Goal: Task Accomplishment & Management: Use online tool/utility

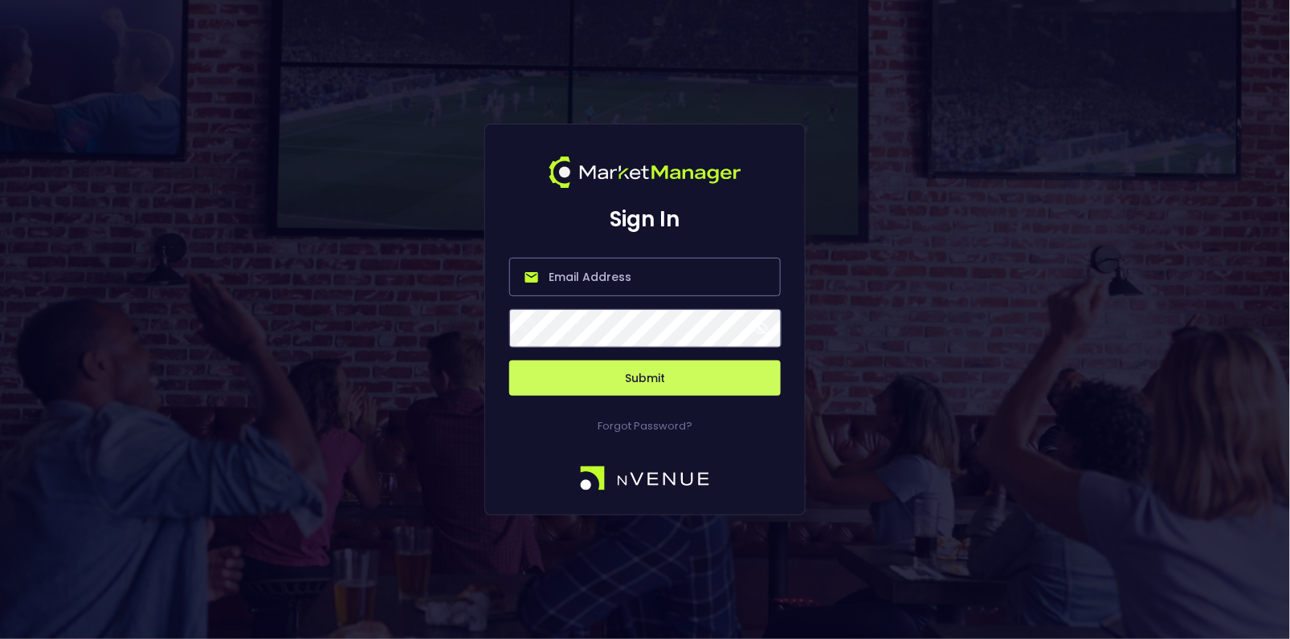
type input "[EMAIL_ADDRESS][DOMAIN_NAME]"
click at [665, 370] on button "Submit" at bounding box center [644, 378] width 271 height 35
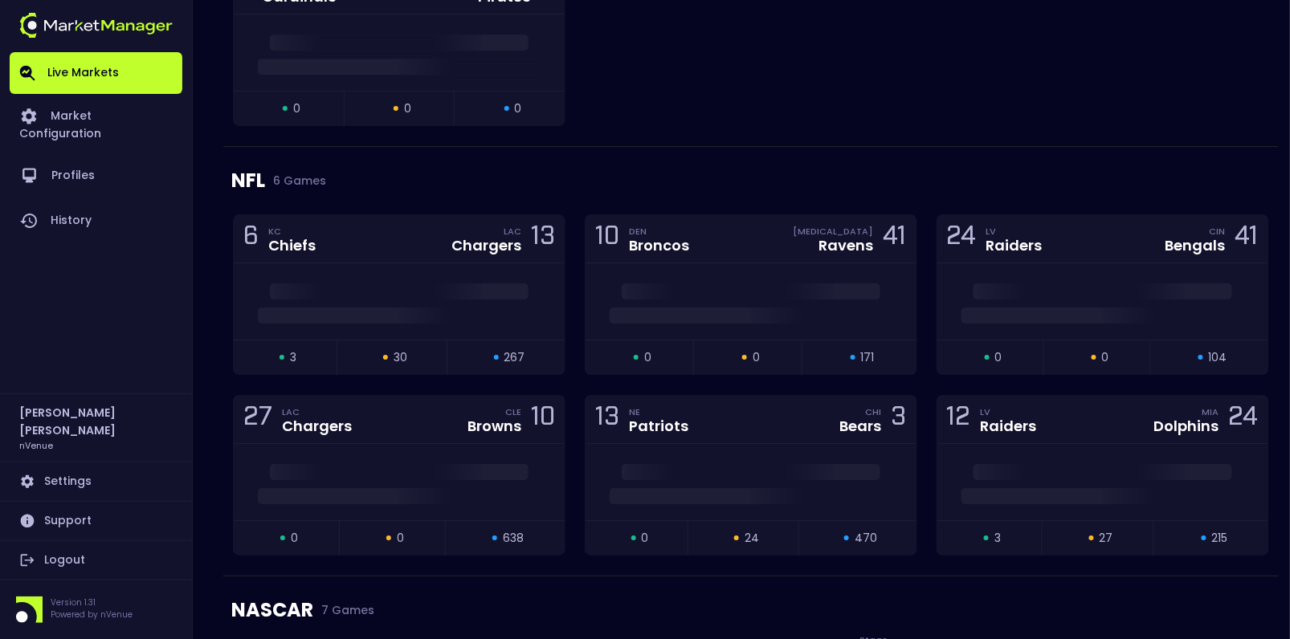
scroll to position [1607, 0]
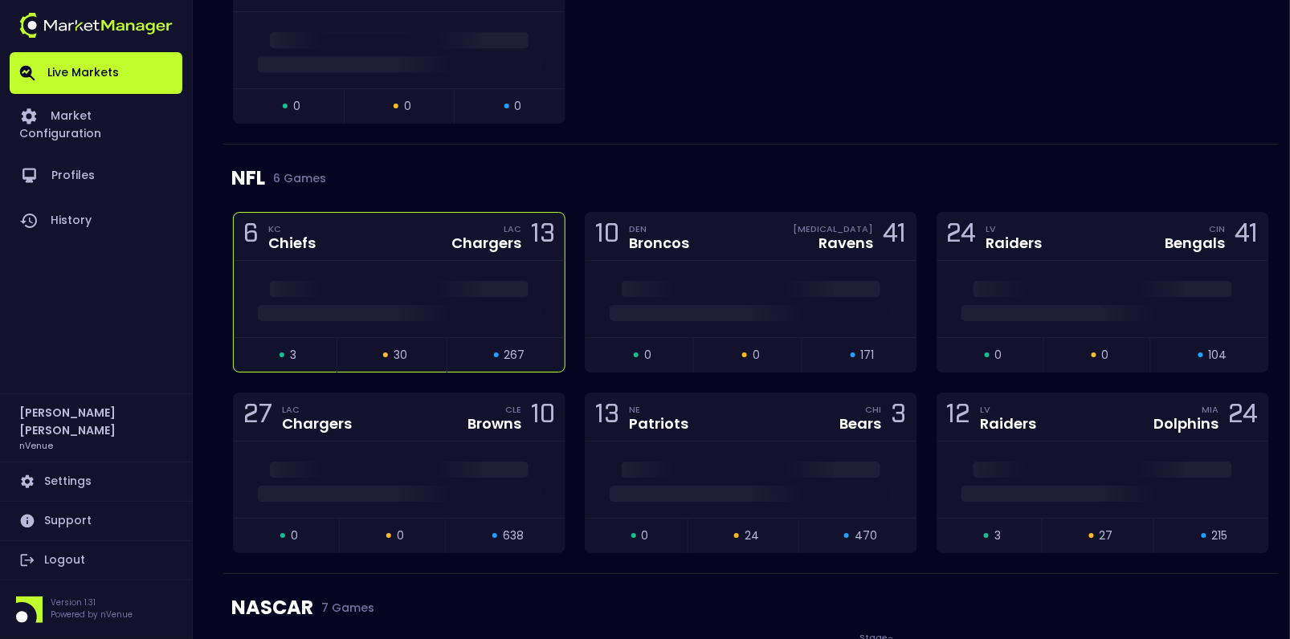
click at [448, 227] on div "LAC Chargers 13" at bounding box center [498, 237] width 113 height 22
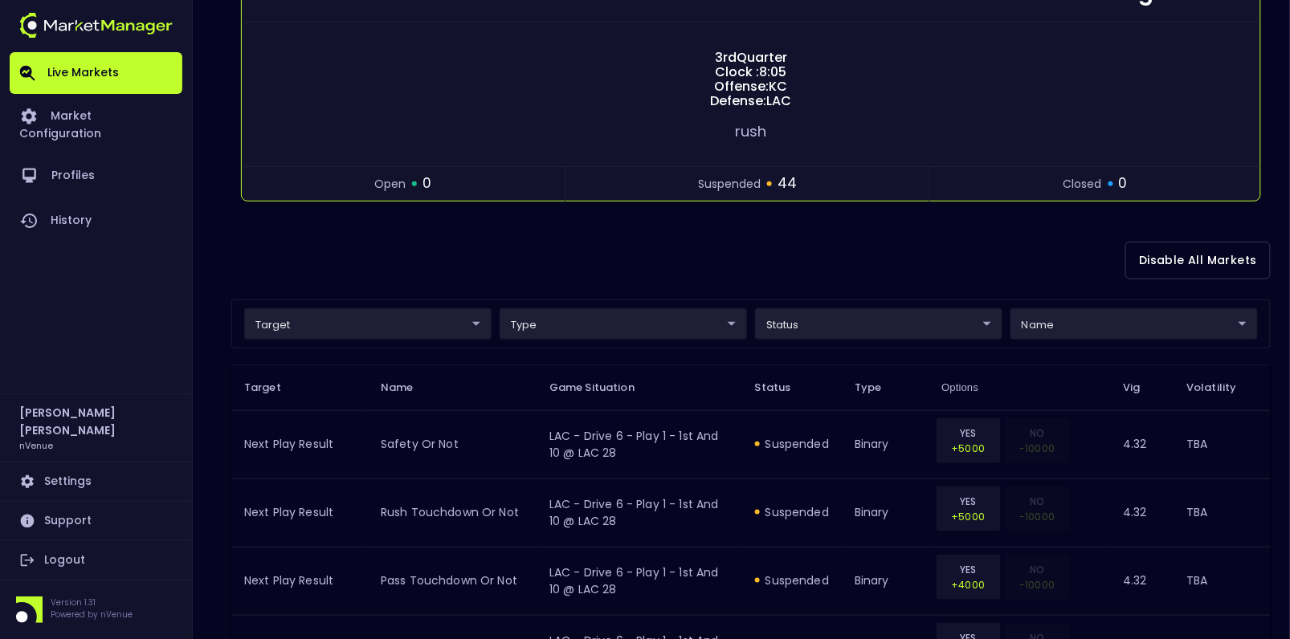
scroll to position [212, 0]
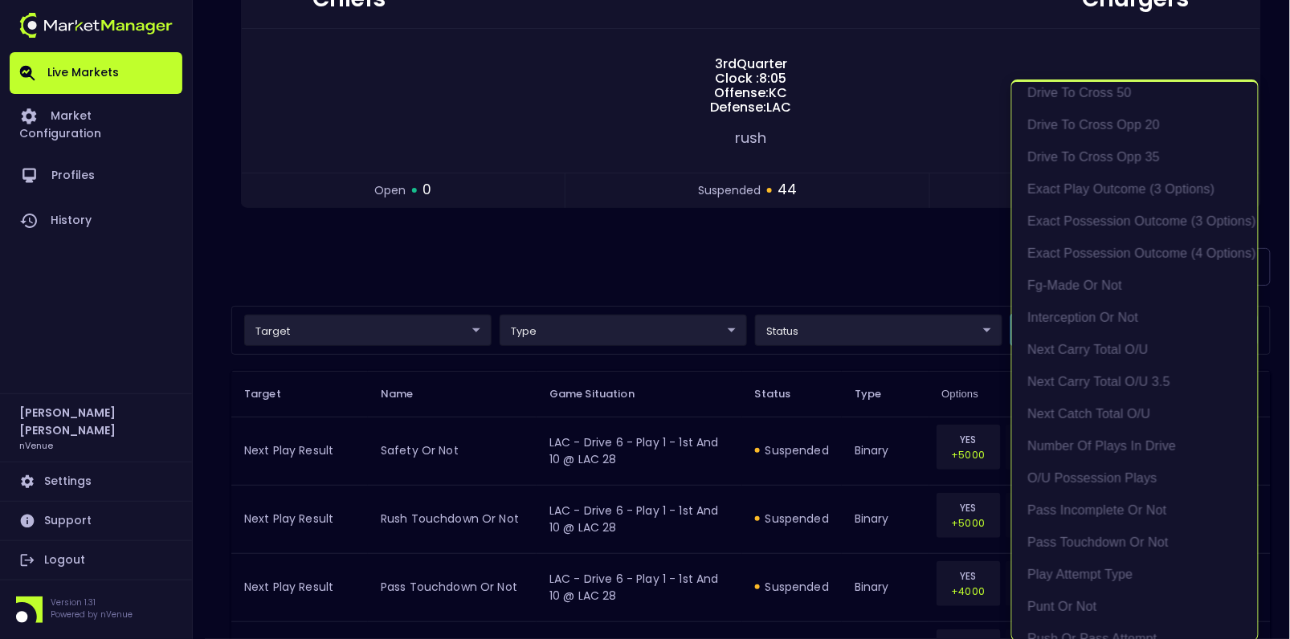
scroll to position [525, 0]
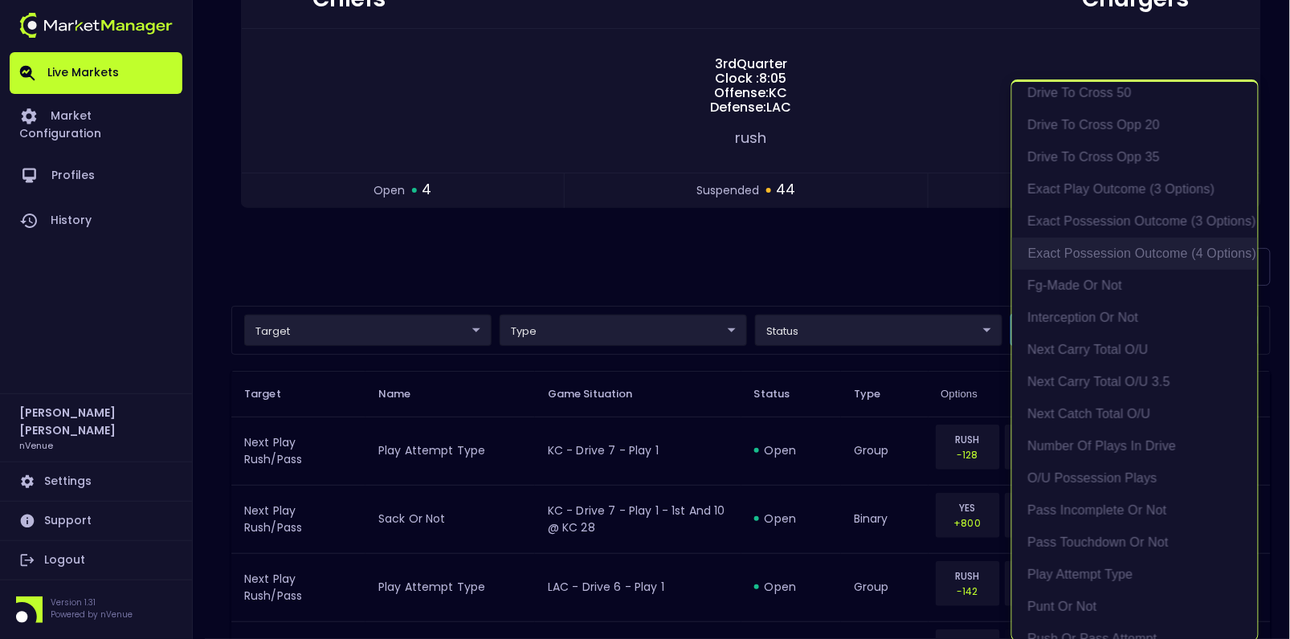
click at [1165, 246] on li "exact possession outcome (4 options)" at bounding box center [1135, 254] width 246 height 32
type input "Possession Result"
type input "group"
type input "exact possession outcome (4 options)"
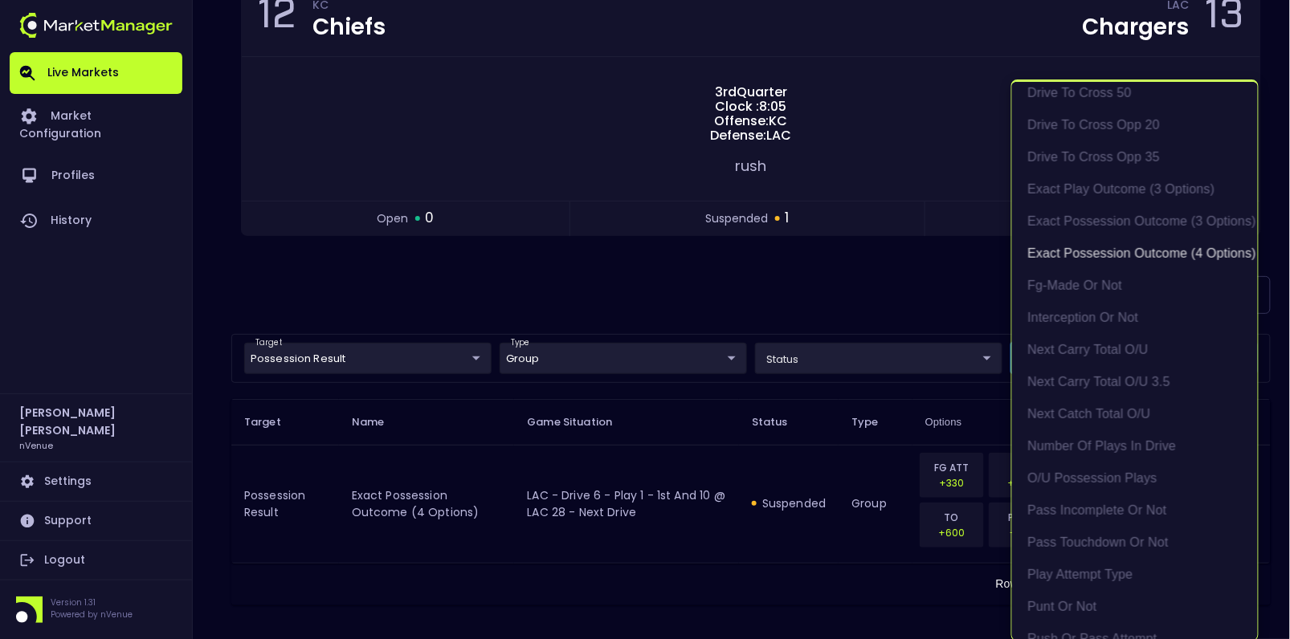
click at [886, 292] on div at bounding box center [645, 319] width 1290 height 639
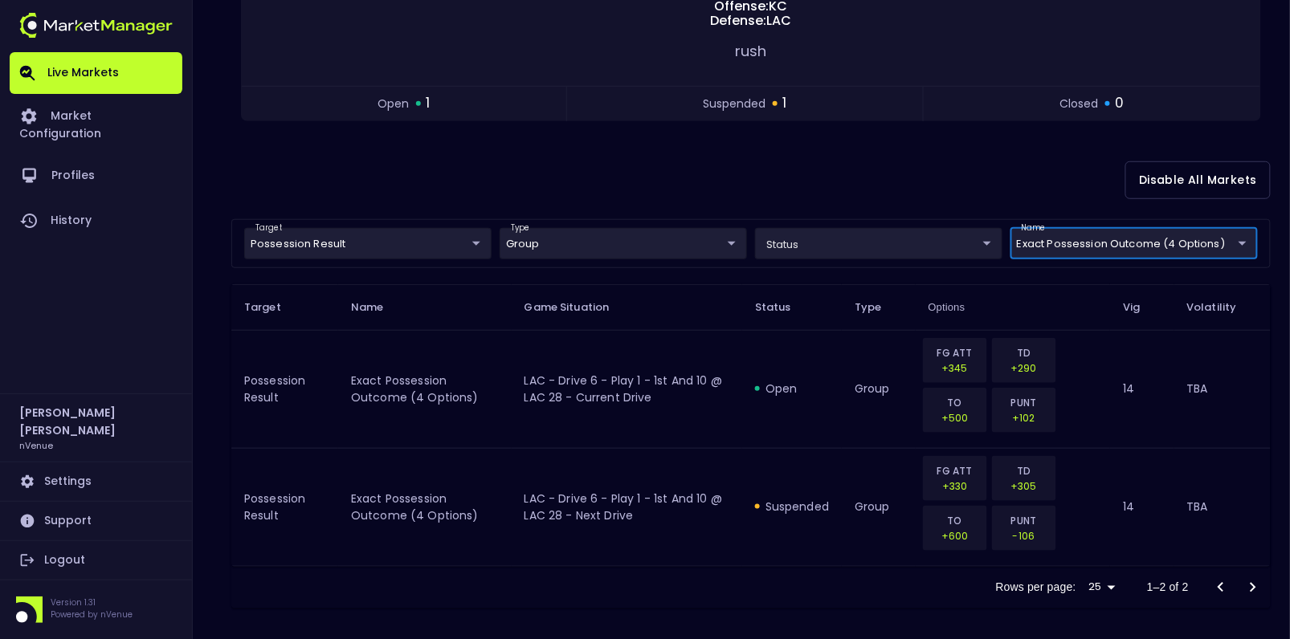
scroll to position [302, 0]
